Goal: Information Seeking & Learning: Stay updated

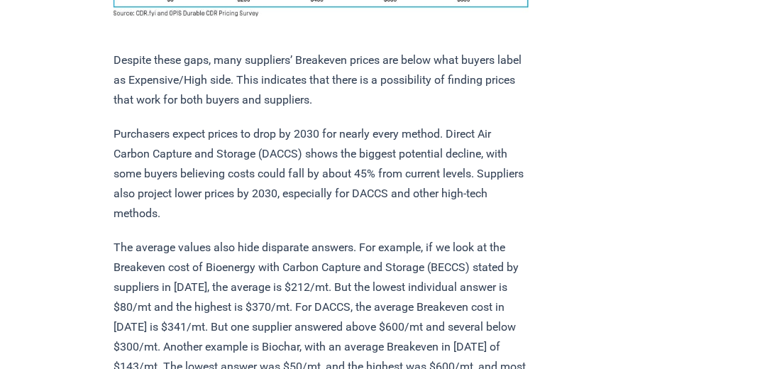
scroll to position [1377, 0]
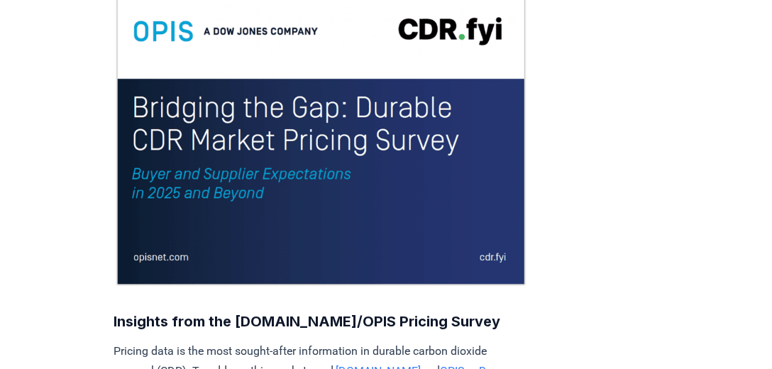
scroll to position [37, 0]
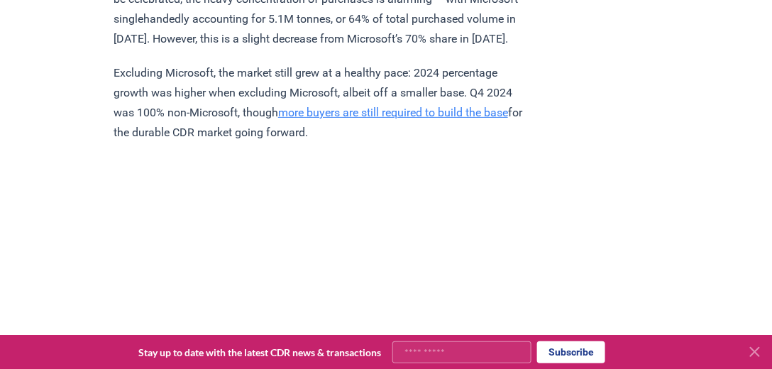
scroll to position [2655, 0]
